Goal: Transaction & Acquisition: Book appointment/travel/reservation

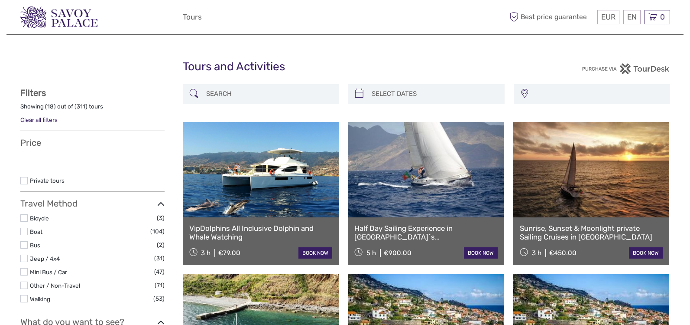
select select
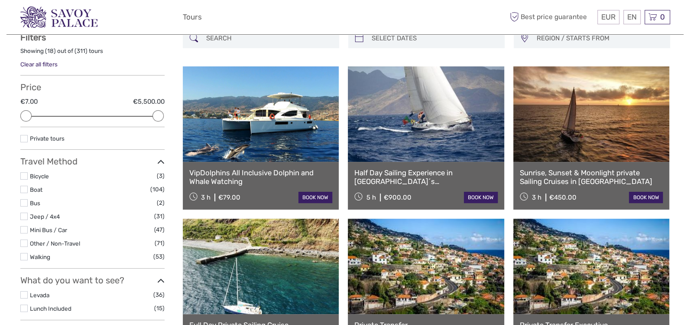
scroll to position [43, 0]
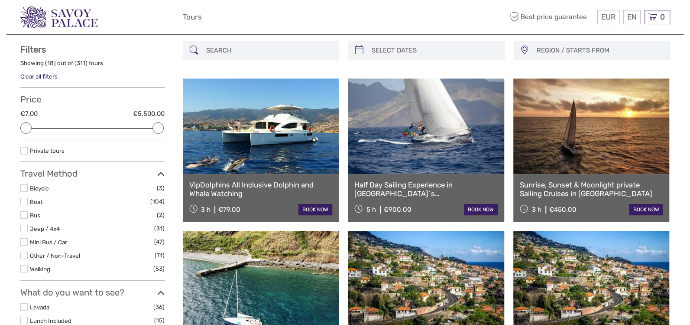
click at [231, 55] on input "search" at bounding box center [269, 50] width 132 height 15
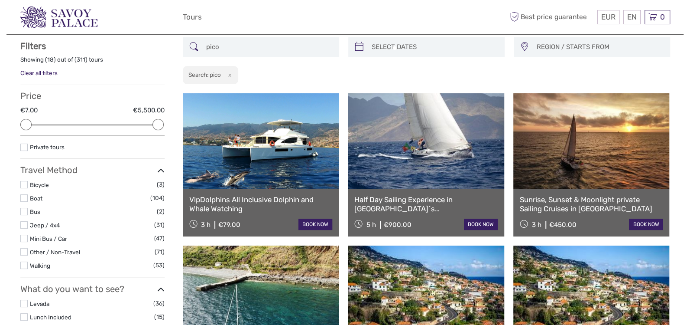
scroll to position [49, 0]
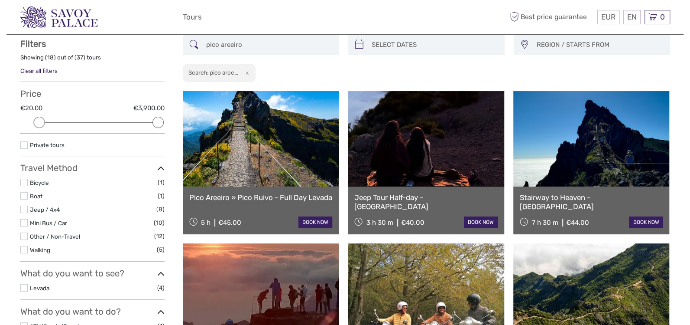
type input "pico areeiro"
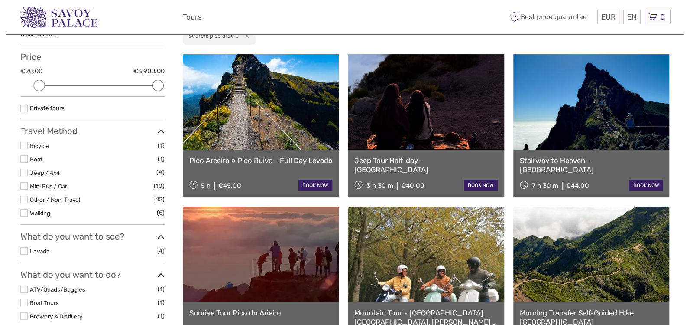
scroll to position [136, 0]
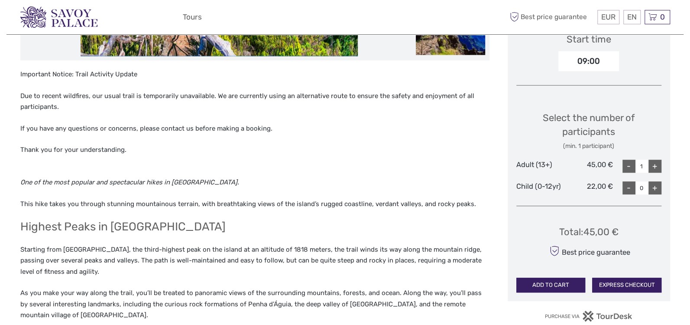
scroll to position [303, 0]
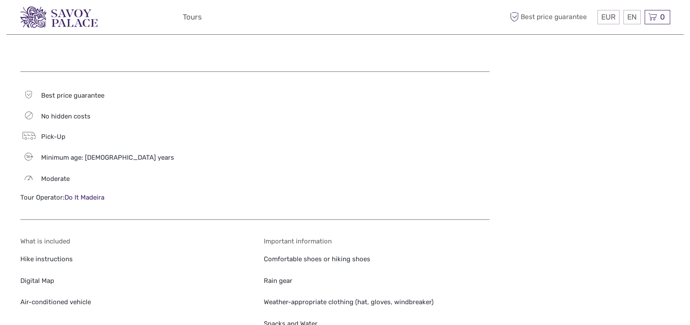
scroll to position [867, 0]
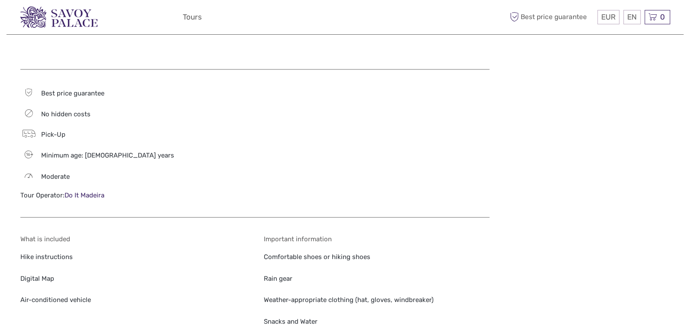
drag, startPoint x: 92, startPoint y: 185, endPoint x: 168, endPoint y: 143, distance: 85.9
click at [168, 149] on div "16 Minimum age: 16 years" at bounding box center [133, 155] width 226 height 12
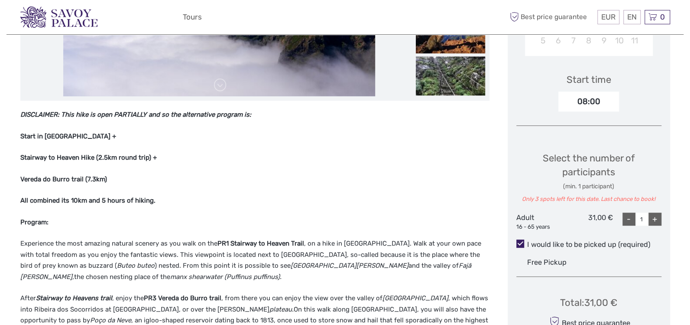
scroll to position [173, 0]
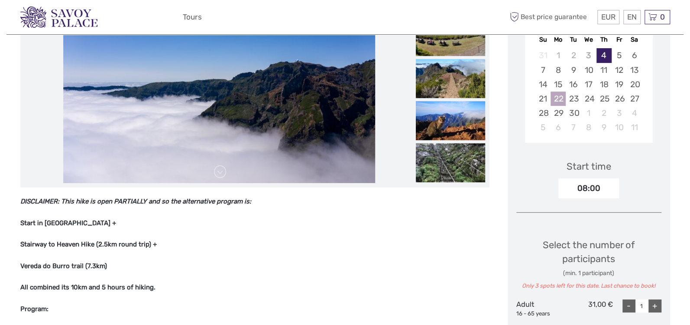
click at [563, 94] on div "22" at bounding box center [558, 98] width 15 height 14
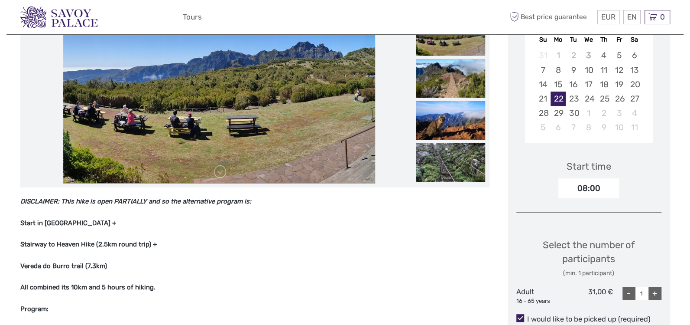
click at [591, 188] on div "08:00" at bounding box center [589, 188] width 61 height 20
drag, startPoint x: 583, startPoint y: 186, endPoint x: 578, endPoint y: 187, distance: 5.2
click at [578, 187] on div "08:00" at bounding box center [589, 188] width 61 height 20
drag, startPoint x: 578, startPoint y: 187, endPoint x: 599, endPoint y: 192, distance: 21.1
click at [599, 192] on div "08:00" at bounding box center [589, 188] width 61 height 20
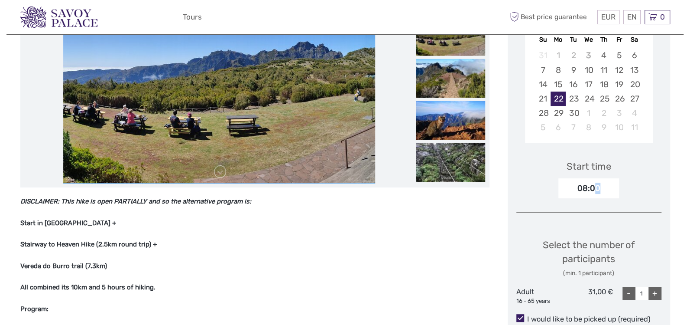
drag, startPoint x: 599, startPoint y: 192, endPoint x: 634, endPoint y: 194, distance: 35.1
click at [634, 194] on div "Start time 08:00" at bounding box center [589, 173] width 145 height 50
click at [634, 184] on div "Start time 08:00" at bounding box center [589, 173] width 145 height 50
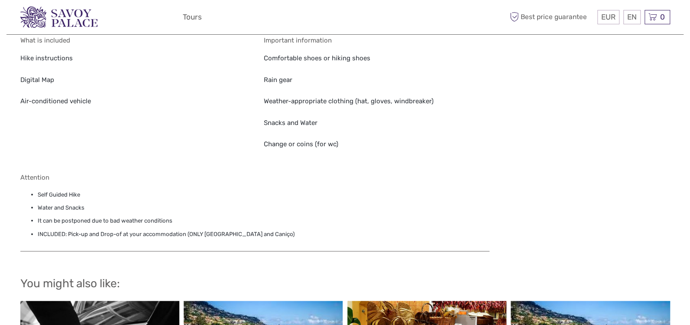
scroll to position [1065, 0]
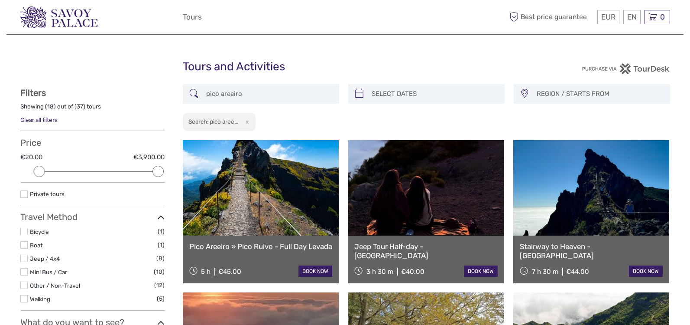
select select
drag, startPoint x: 289, startPoint y: 91, endPoint x: 167, endPoint y: 89, distance: 121.4
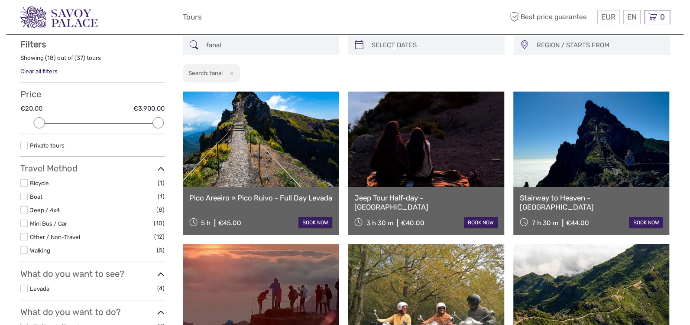
scroll to position [49, 0]
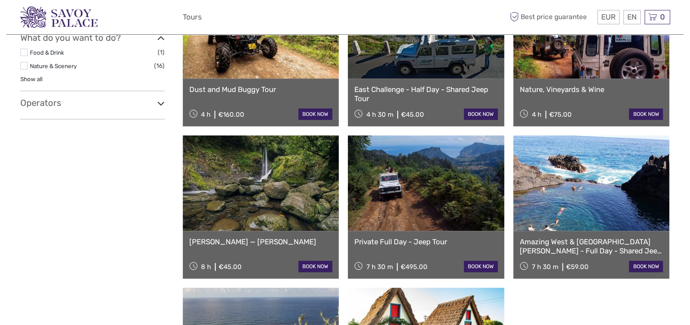
scroll to position [136, 0]
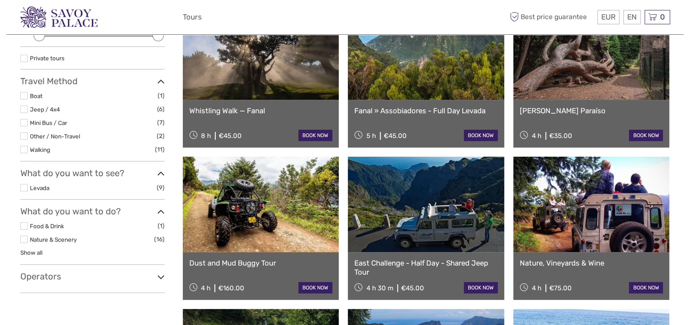
type input "fanal"
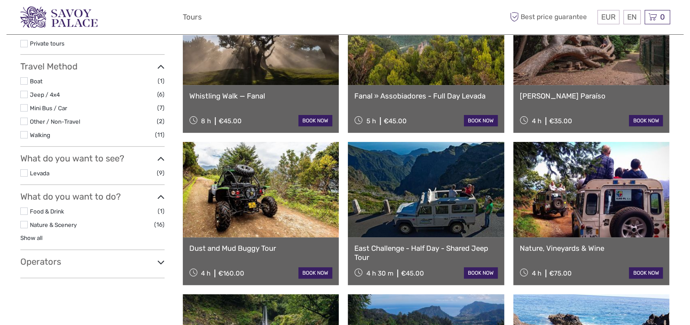
scroll to position [0, 0]
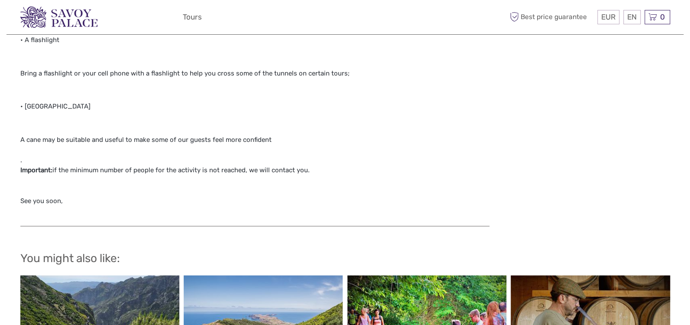
scroll to position [1344, 0]
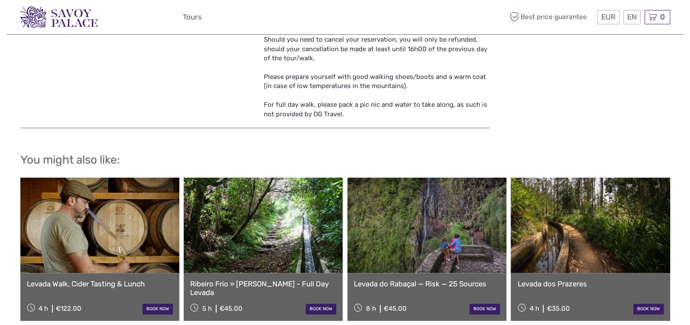
scroll to position [737, 0]
